Goal: Information Seeking & Learning: Learn about a topic

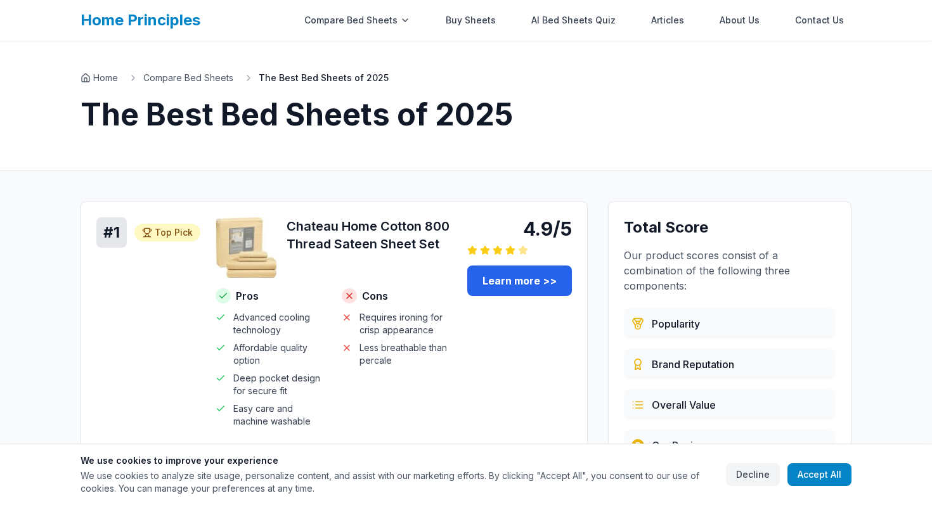
click at [160, 30] on div "Home Principles Compare Bed Sheets Buy Sheets AI Bed Sheets Quiz Articles About…" at bounding box center [466, 20] width 771 height 41
click at [162, 20] on link "Home Principles" at bounding box center [141, 20] width 120 height 18
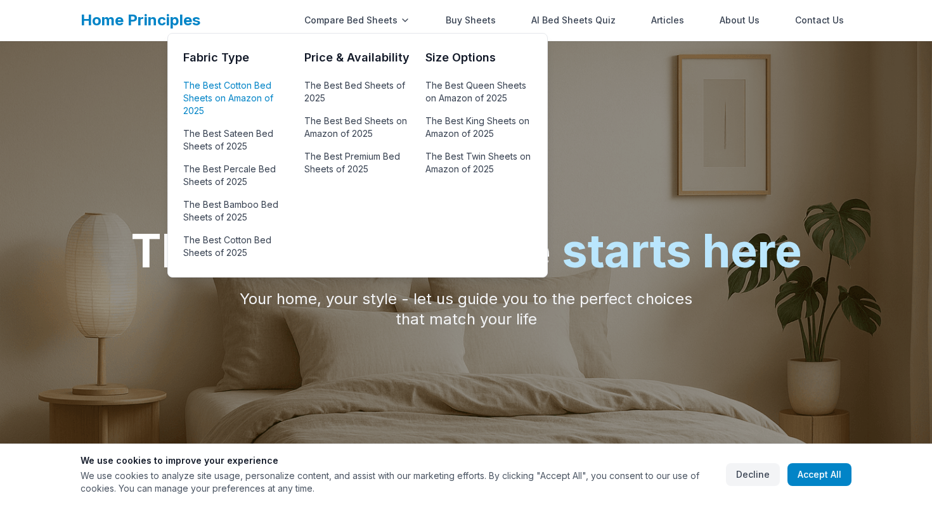
click at [223, 105] on link "The Best Cotton Bed Sheets on Amazon of 2025" at bounding box center [236, 98] width 106 height 43
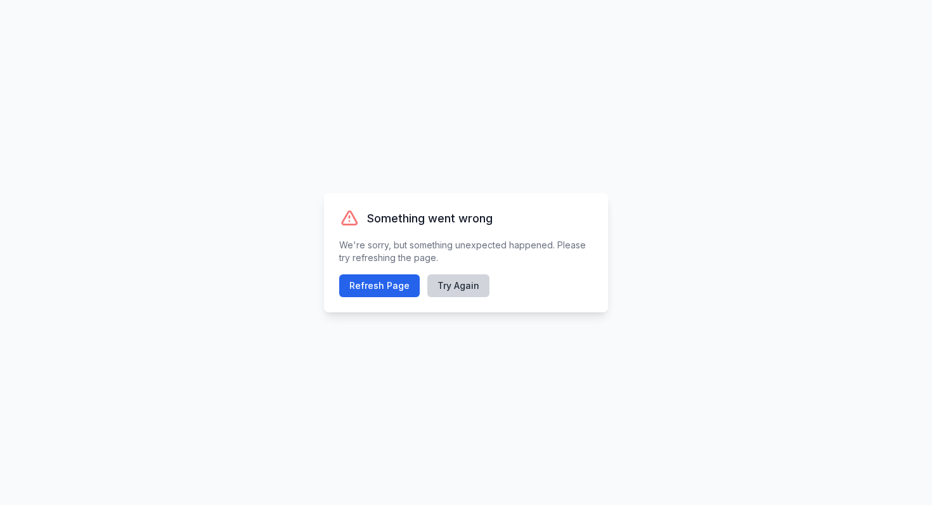
click at [452, 282] on button "Try Again" at bounding box center [458, 286] width 62 height 23
click at [389, 281] on button "Refresh Page" at bounding box center [379, 286] width 81 height 23
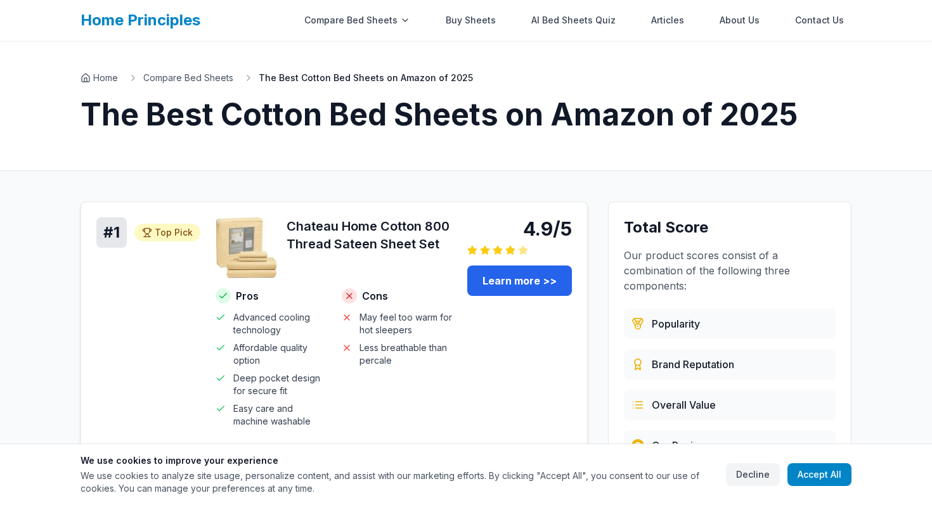
click at [387, 300] on h4 "Cons" at bounding box center [397, 296] width 111 height 15
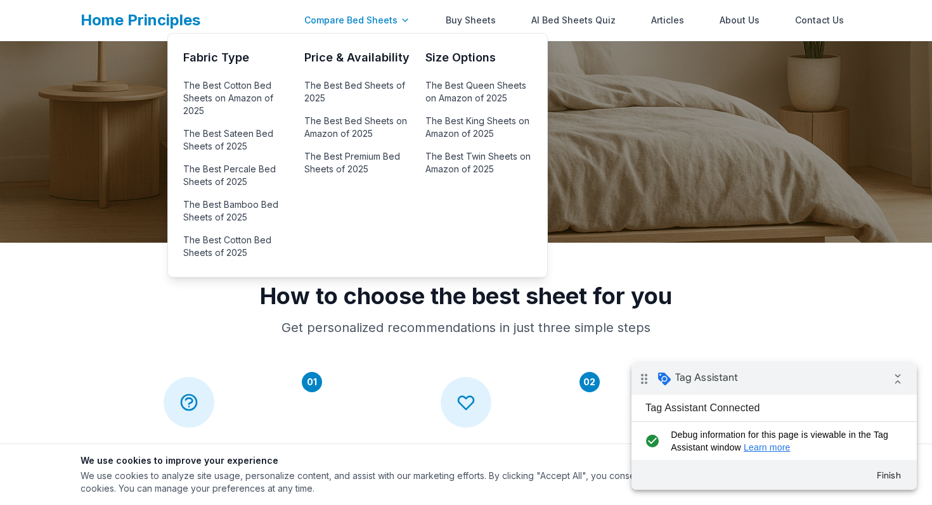
click at [372, 25] on div "Compare Bed Sheets" at bounding box center [357, 20] width 121 height 25
click at [239, 91] on link "The Best Cotton Bed Sheets on Amazon of 2025" at bounding box center [236, 98] width 106 height 43
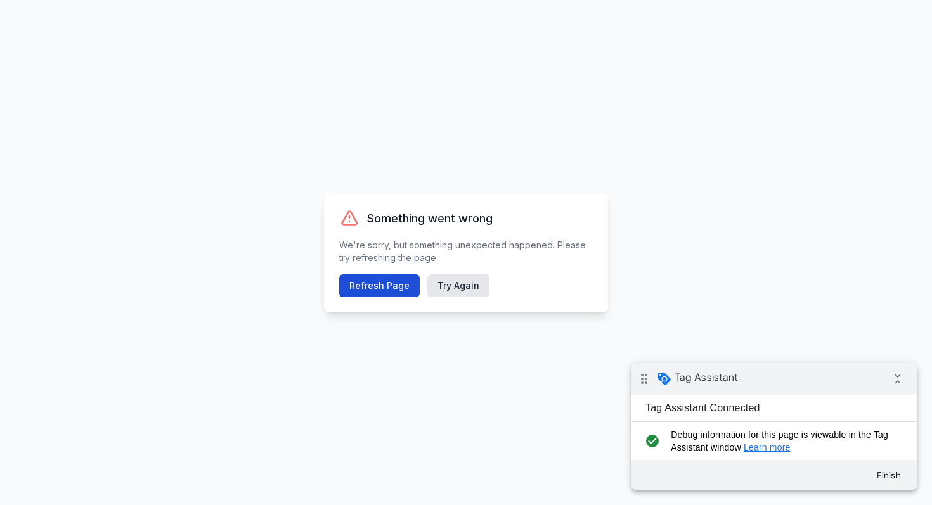
click at [390, 285] on button "Refresh Page" at bounding box center [379, 286] width 81 height 23
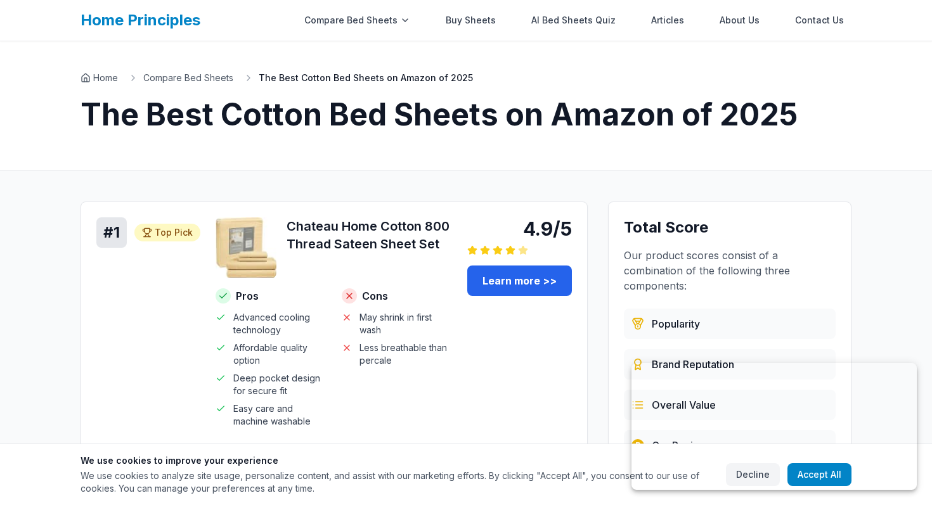
click at [508, 282] on link "Learn more >>" at bounding box center [519, 281] width 105 height 30
